Goal: Find specific page/section: Find specific page/section

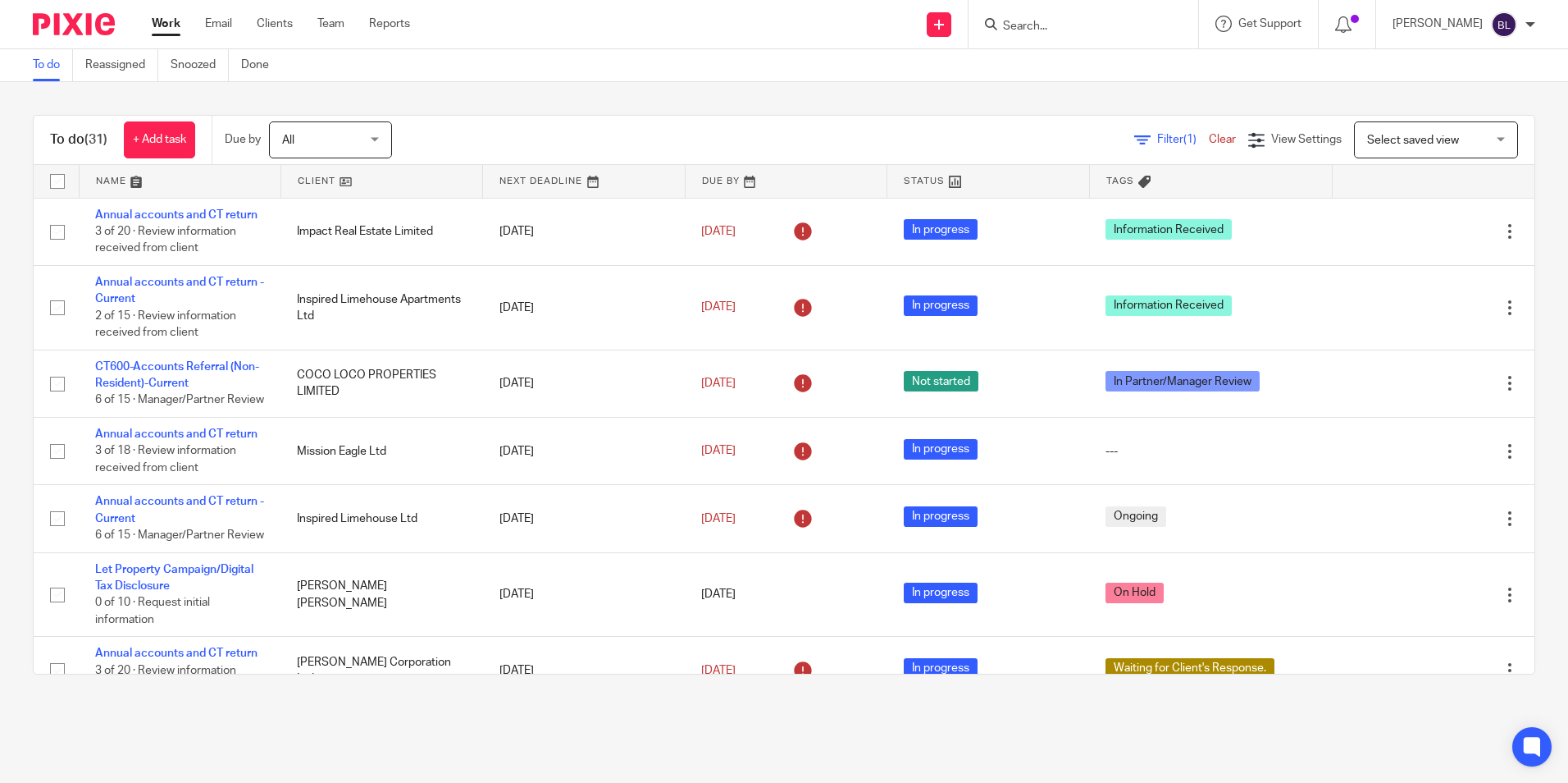
click at [1075, 35] on div at bounding box center [1083, 24] width 230 height 49
click at [1077, 29] on input "Search" at bounding box center [1075, 27] width 148 height 14
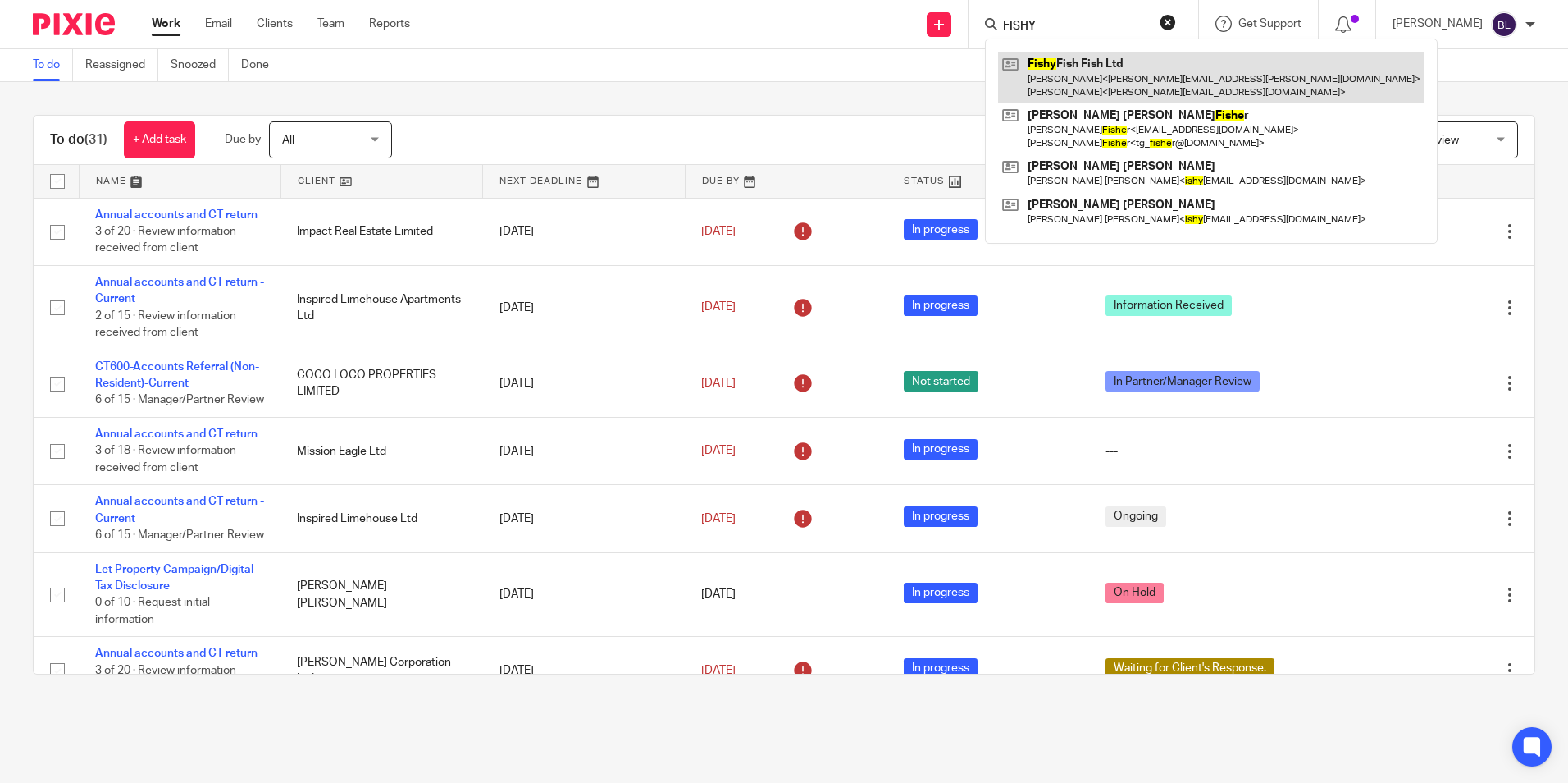
type input "FISHY"
click at [1079, 67] on link at bounding box center [1211, 77] width 426 height 51
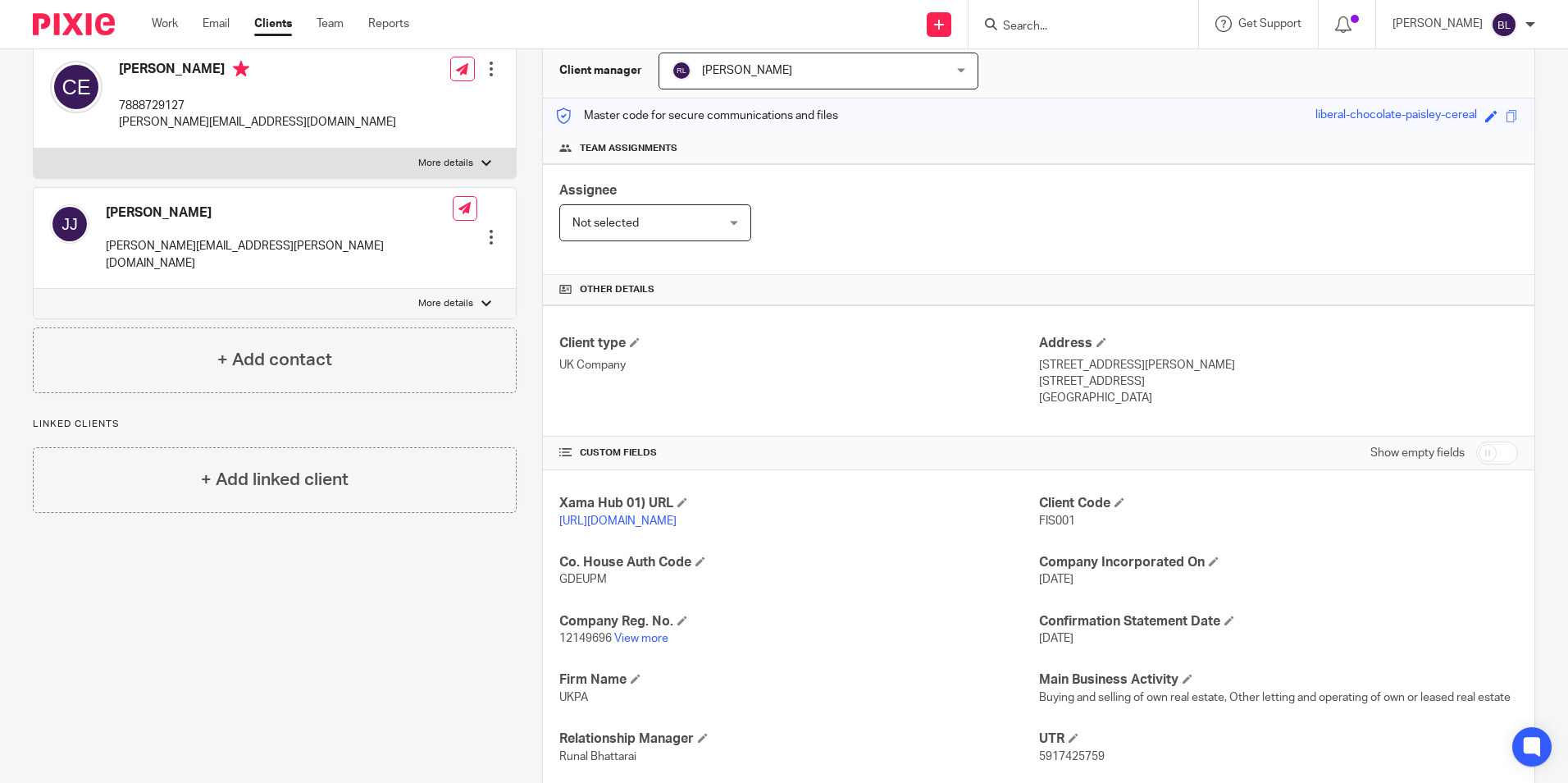
scroll to position [164, 0]
